Goal: Contribute content: Contribute content

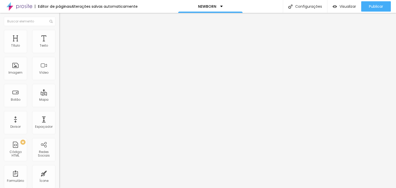
click at [59, 44] on span "Trocar imagem" at bounding box center [73, 42] width 28 height 4
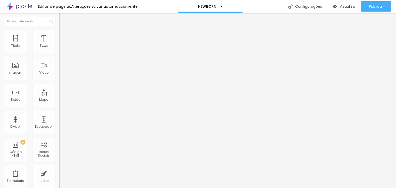
click at [59, 44] on span "Trocar imagem" at bounding box center [73, 42] width 28 height 4
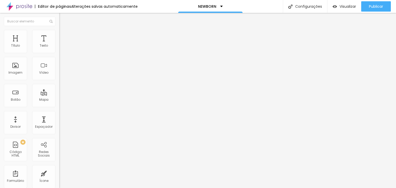
click at [59, 44] on span "Trocar imagem" at bounding box center [73, 42] width 28 height 4
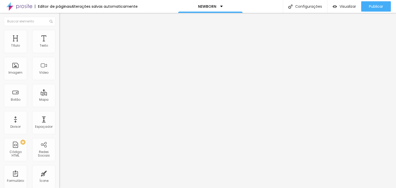
click at [59, 44] on span "Trocar imagem" at bounding box center [73, 42] width 28 height 4
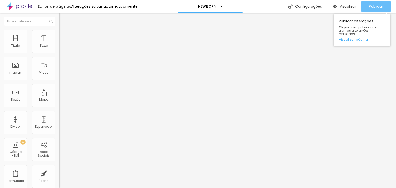
click at [381, 5] on span "Publicar" at bounding box center [376, 6] width 14 height 4
click at [377, 5] on span "Publicar" at bounding box center [376, 6] width 14 height 4
